Goal: Task Accomplishment & Management: Complete application form

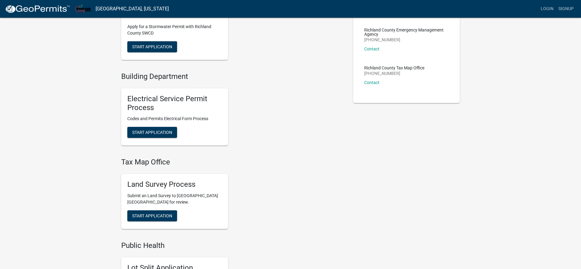
scroll to position [153, 0]
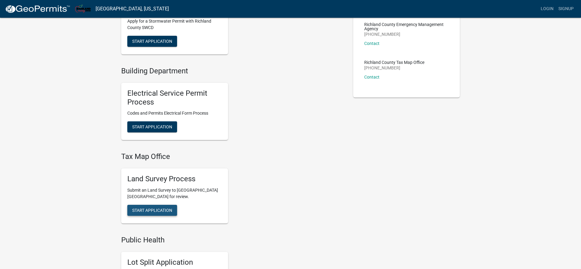
click at [161, 210] on span "Start Application" at bounding box center [152, 209] width 40 height 5
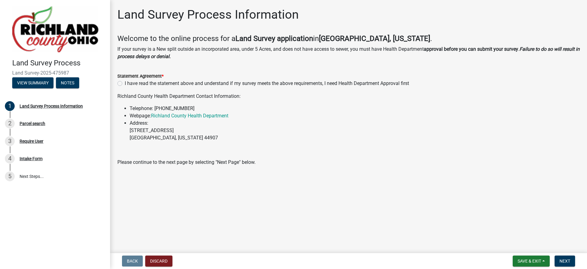
click at [125, 84] on label "I have read the statement above and understand if my survey meets the above req…" at bounding box center [267, 83] width 284 height 7
click at [125, 84] on input "I have read the statement above and understand if my survey meets the above req…" at bounding box center [127, 82] width 4 height 4
radio input "true"
click at [562, 260] on span "Next" at bounding box center [564, 260] width 11 height 5
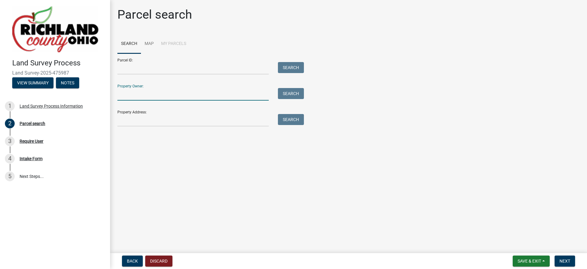
click at [138, 94] on input "Property Owner:" at bounding box center [192, 94] width 151 height 13
type input "j"
type input "[PERSON_NAME]"
click at [133, 122] on input "Property Address:" at bounding box center [192, 120] width 151 height 13
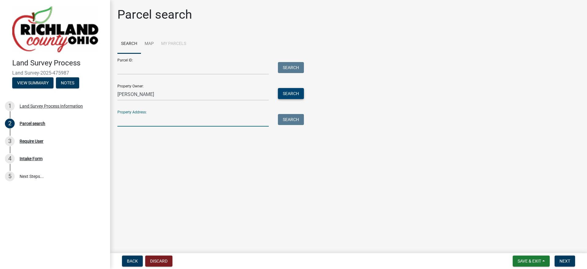
click at [298, 94] on button "Search" at bounding box center [291, 93] width 26 height 11
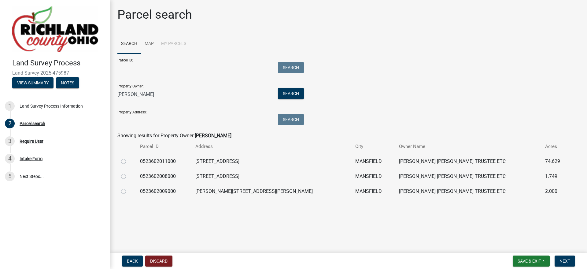
click at [128, 158] on label at bounding box center [128, 158] width 0 height 0
click at [128, 162] on input "radio" at bounding box center [130, 160] width 4 height 4
radio input "true"
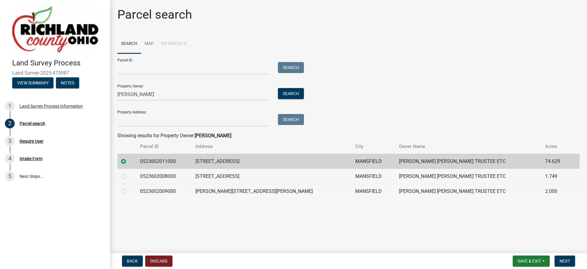
click at [128, 173] on label at bounding box center [128, 173] width 0 height 0
click at [128, 177] on input "radio" at bounding box center [130, 175] width 4 height 4
radio input "true"
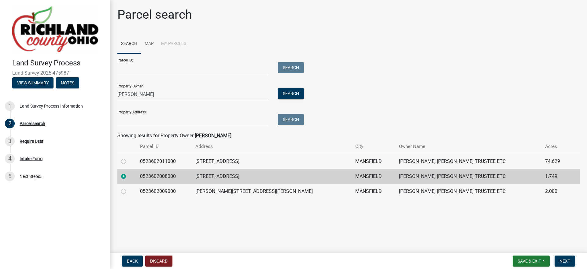
click at [128, 188] on label at bounding box center [128, 188] width 0 height 0
click at [128, 192] on input "radio" at bounding box center [130, 190] width 4 height 4
radio input "true"
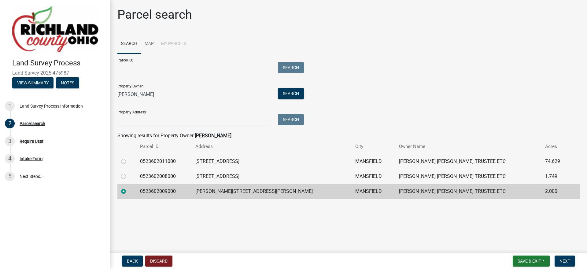
click at [128, 158] on label at bounding box center [128, 158] width 0 height 0
click at [128, 161] on input "radio" at bounding box center [130, 160] width 4 height 4
radio input "true"
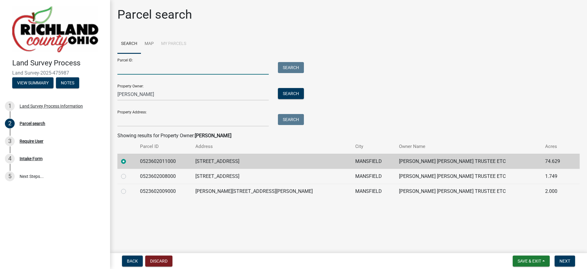
click at [129, 69] on input "Parcel ID:" at bounding box center [192, 68] width 151 height 13
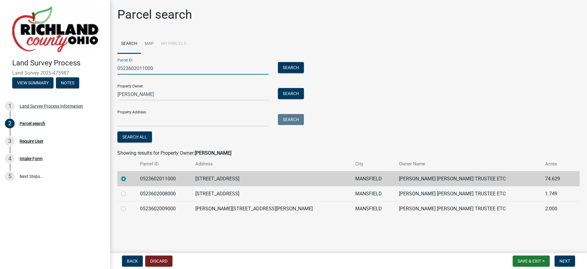
type input "0523602011000"
click at [148, 121] on input "Property Address:" at bounding box center [192, 120] width 151 height 13
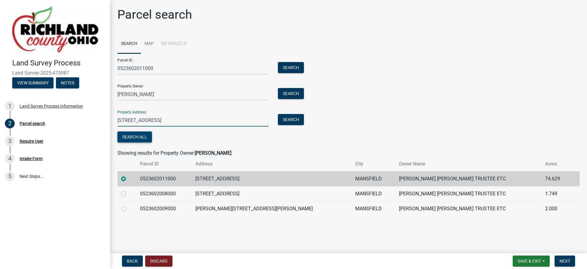
type input "[STREET_ADDRESS]"
click at [136, 138] on button "Search All" at bounding box center [134, 136] width 35 height 11
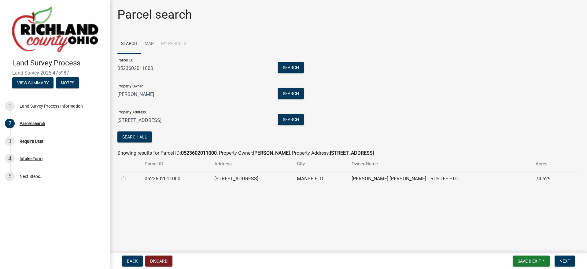
click at [120, 178] on td at bounding box center [129, 178] width 24 height 15
click at [128, 175] on label at bounding box center [128, 175] width 0 height 0
click at [128, 178] on input "radio" at bounding box center [130, 177] width 4 height 4
radio input "true"
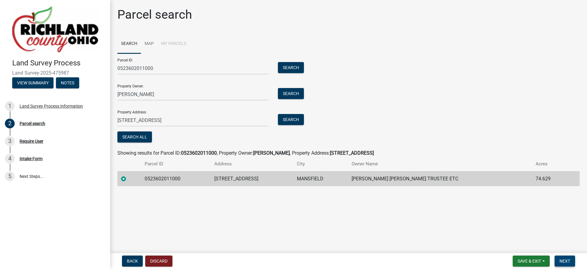
click at [564, 259] on span "Next" at bounding box center [564, 260] width 11 height 5
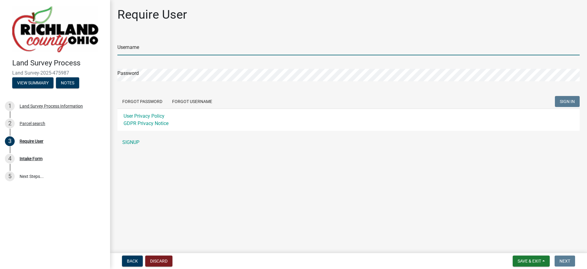
type input "Jasonlaughery"
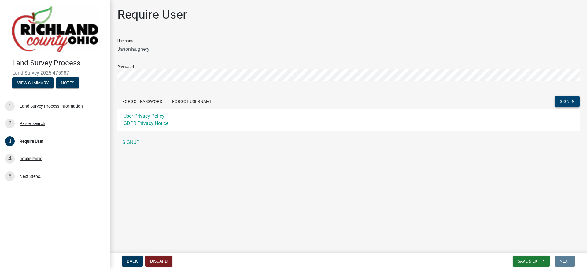
click at [564, 101] on span "SIGN IN" at bounding box center [566, 101] width 15 height 5
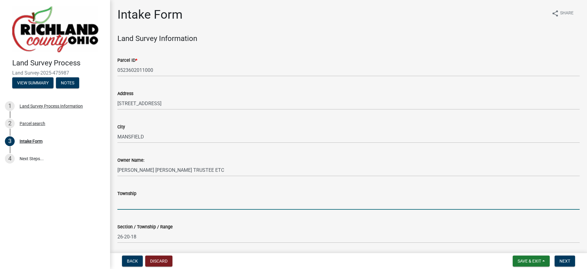
click at [145, 203] on input "Township" at bounding box center [348, 203] width 462 height 13
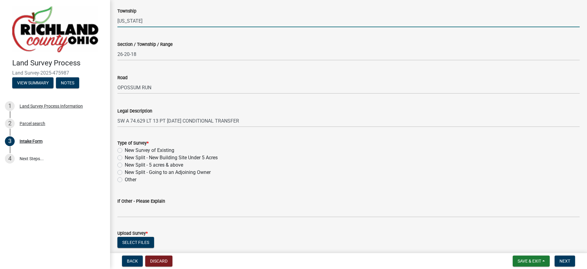
scroll to position [183, 0]
type input "[US_STATE]"
click at [125, 163] on label "New Split - 5 acres & above" at bounding box center [154, 163] width 58 height 7
click at [125, 163] on input "New Split - 5 acres & above" at bounding box center [127, 162] width 4 height 4
radio input "true"
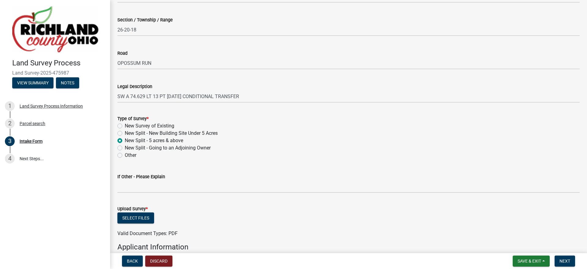
scroll to position [214, 0]
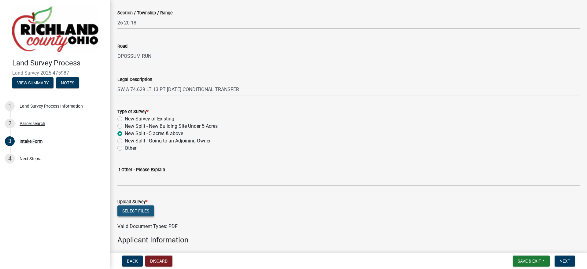
click at [138, 211] on button "Select files" at bounding box center [135, 210] width 37 height 11
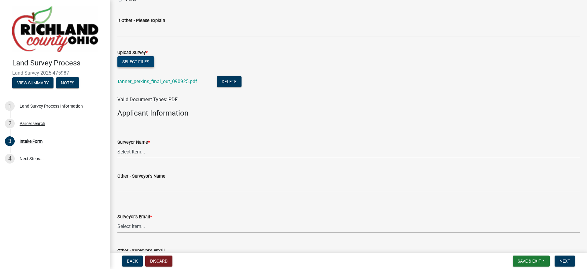
scroll to position [367, 0]
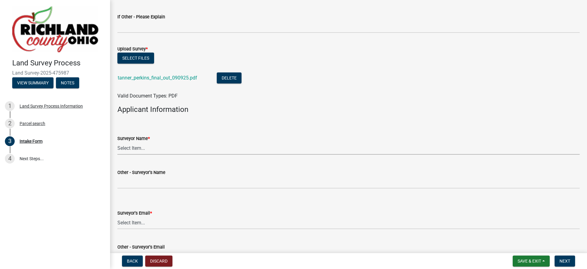
click at [132, 145] on select "Select Item... [PERSON_NAME], [PERSON_NAME], [PERSON_NAME], [PERSON_NAME], [PER…" at bounding box center [348, 148] width 462 height 13
click at [117, 142] on select "Select Item... [PERSON_NAME], [PERSON_NAME], [PERSON_NAME], [PERSON_NAME], [PER…" at bounding box center [348, 148] width 462 height 13
select select "5450d6db-28cb-4970-8370-089ca34c2cb7"
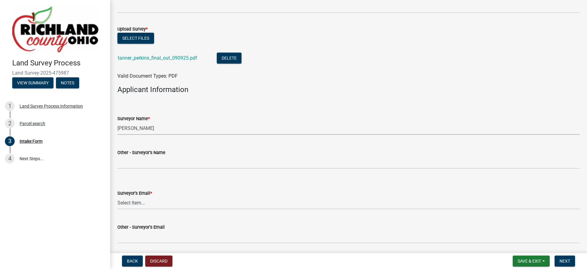
scroll to position [397, 0]
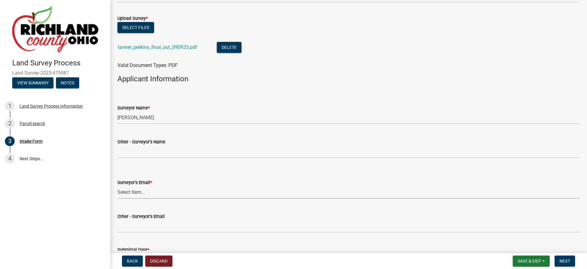
click at [145, 192] on select "Select Item... [EMAIL_ADDRESS][DOMAIN_NAME] [EMAIL_ADDRESS][DOMAIN_NAME] [EMAIL…" at bounding box center [348, 192] width 462 height 13
click at [117, 186] on select "Select Item... [EMAIL_ADDRESS][DOMAIN_NAME] [EMAIL_ADDRESS][DOMAIN_NAME] [EMAIL…" at bounding box center [348, 192] width 462 height 13
select select "48154957-007e-4a1e-af8b-82ad31f445ec"
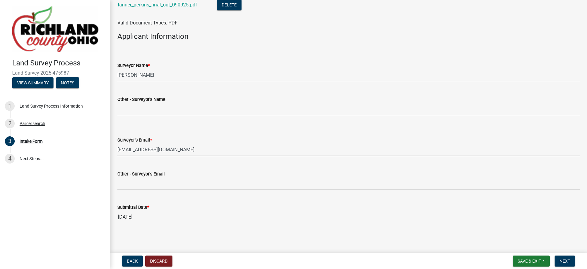
scroll to position [441, 0]
click at [565, 261] on span "Next" at bounding box center [564, 260] width 11 height 5
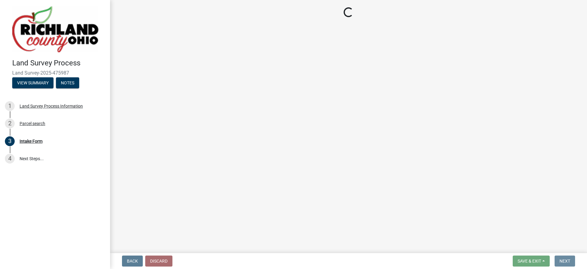
scroll to position [0, 0]
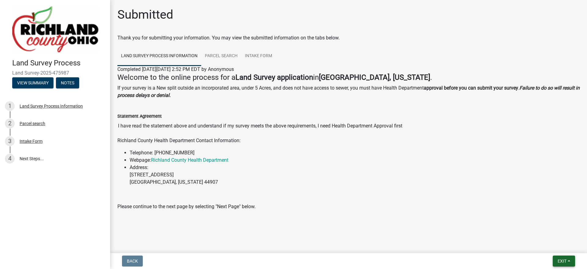
click at [561, 262] on span "Exit" at bounding box center [561, 260] width 9 height 5
click at [553, 244] on button "Save & Exit" at bounding box center [550, 245] width 49 height 15
